Goal: Task Accomplishment & Management: Use online tool/utility

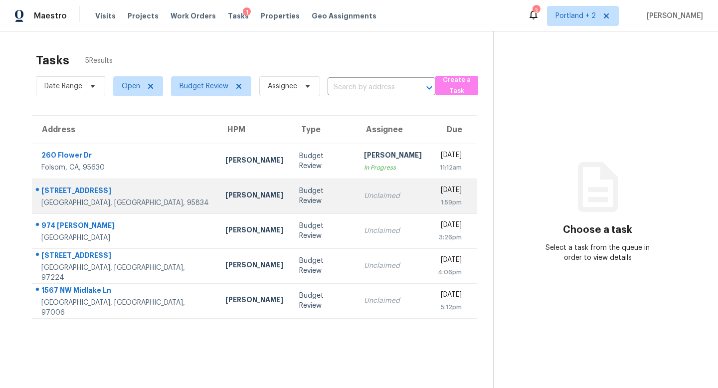
click at [217, 192] on td "[PERSON_NAME]" at bounding box center [254, 195] width 74 height 35
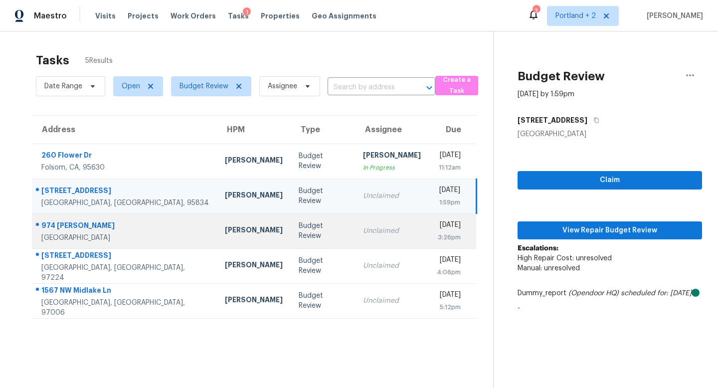
click at [355, 222] on td "Unclaimed" at bounding box center [392, 230] width 74 height 35
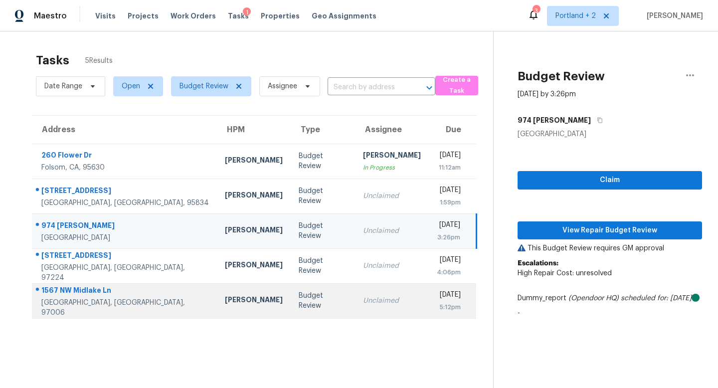
click at [355, 293] on td "Unclaimed" at bounding box center [392, 300] width 74 height 35
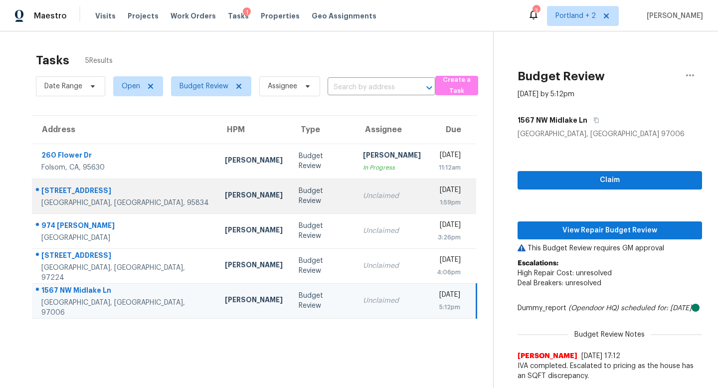
click at [355, 186] on td "Unclaimed" at bounding box center [392, 195] width 74 height 35
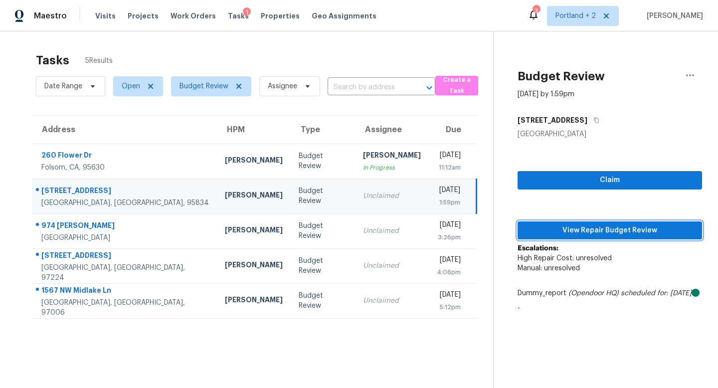
click at [619, 230] on span "View Repair Budget Review" at bounding box center [609, 230] width 168 height 12
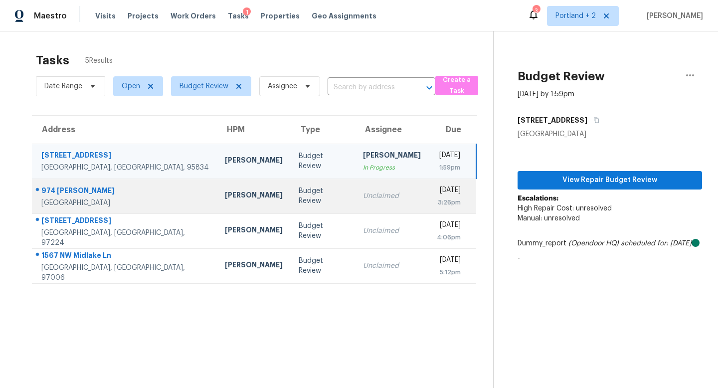
click at [362, 205] on td "Unclaimed" at bounding box center [392, 195] width 74 height 35
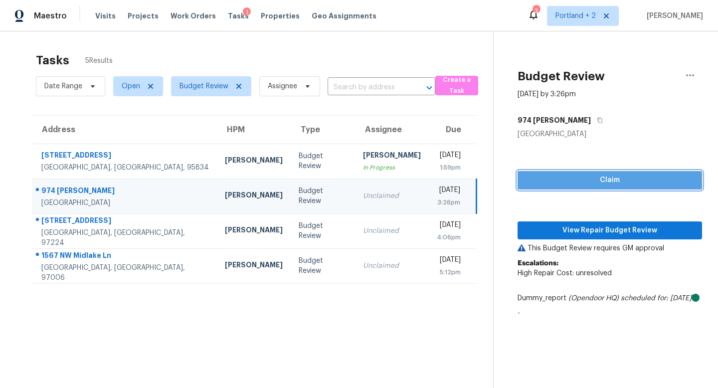
click at [592, 184] on span "Claim" at bounding box center [609, 180] width 168 height 12
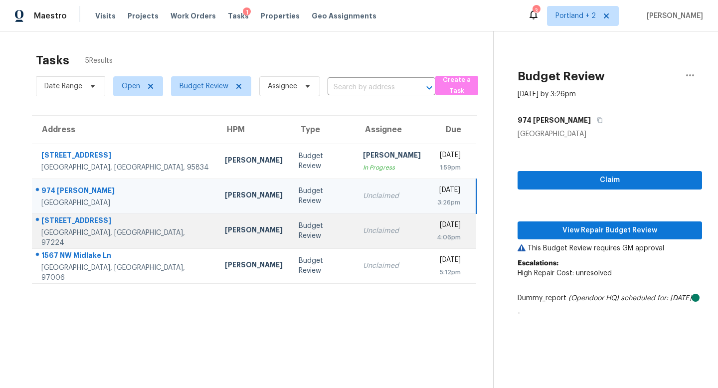
click at [364, 228] on div "Unclaimed" at bounding box center [392, 231] width 58 height 10
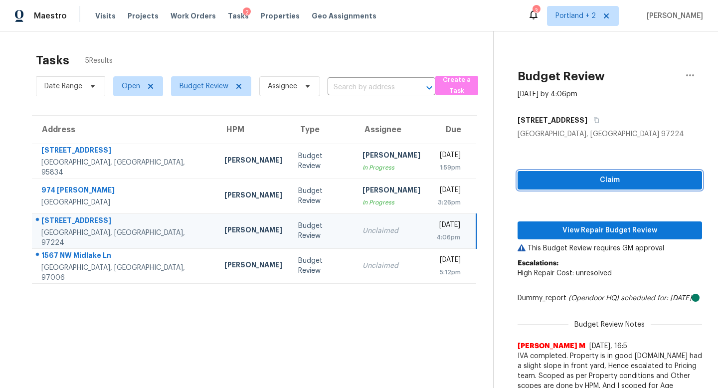
click at [597, 176] on span "Claim" at bounding box center [609, 180] width 168 height 12
